Goal: Use online tool/utility: Utilize a website feature to perform a specific function

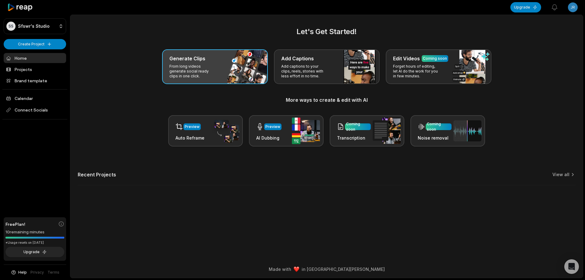
click at [205, 73] on p "From long videos generate social ready clips in one click." at bounding box center [192, 71] width 47 height 15
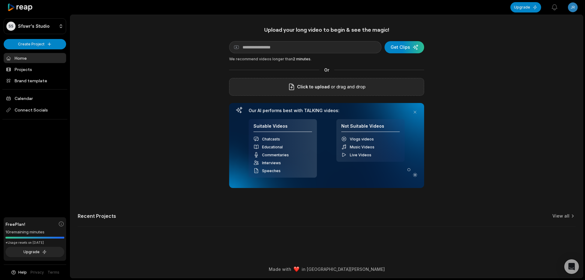
click at [333, 89] on p "or drag and drop" at bounding box center [348, 86] width 36 height 7
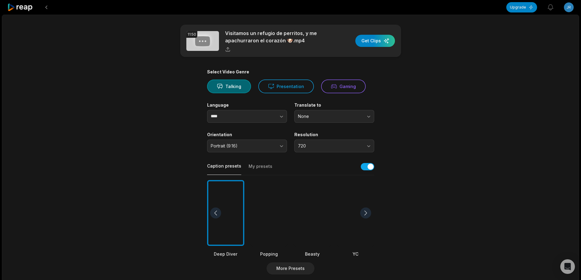
click at [315, 213] on div at bounding box center [312, 213] width 37 height 66
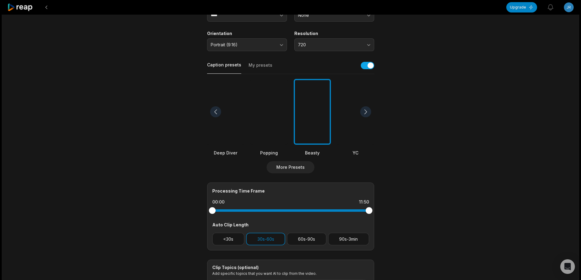
scroll to position [122, 0]
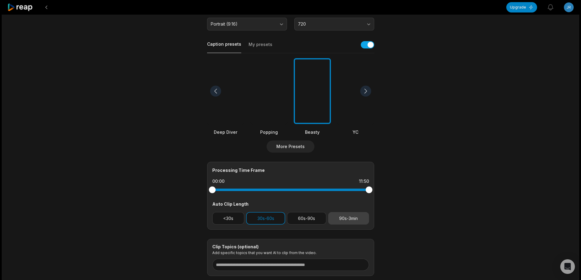
click at [355, 219] on button "90s-3min" at bounding box center [348, 218] width 41 height 12
click at [266, 220] on button "30s-60s" at bounding box center [265, 218] width 39 height 12
drag, startPoint x: 369, startPoint y: 190, endPoint x: 344, endPoint y: 190, distance: 24.7
click at [344, 190] on div at bounding box center [344, 190] width 7 height 7
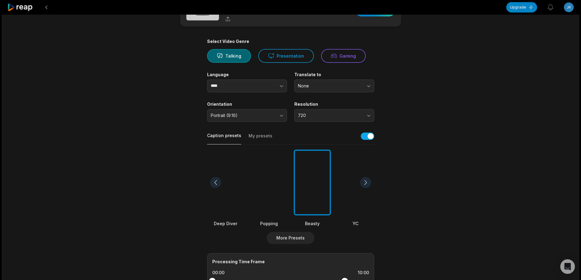
scroll to position [0, 0]
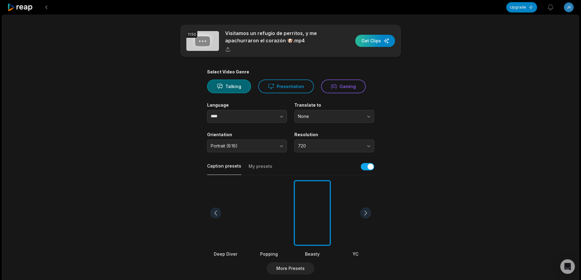
click at [377, 42] on div "button" at bounding box center [375, 41] width 40 height 12
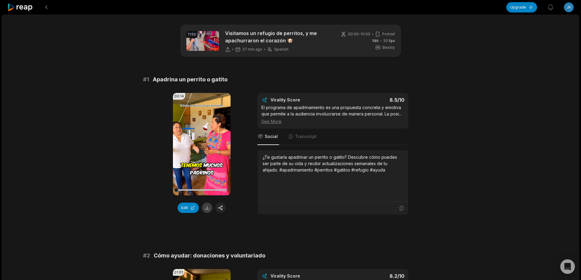
click at [205, 209] on button at bounding box center [207, 208] width 10 height 10
drag, startPoint x: 139, startPoint y: 80, endPoint x: 234, endPoint y: 80, distance: 95.1
copy div "# 1 Apadrina un perrito o gatito"
